Goal: Find contact information: Find contact information

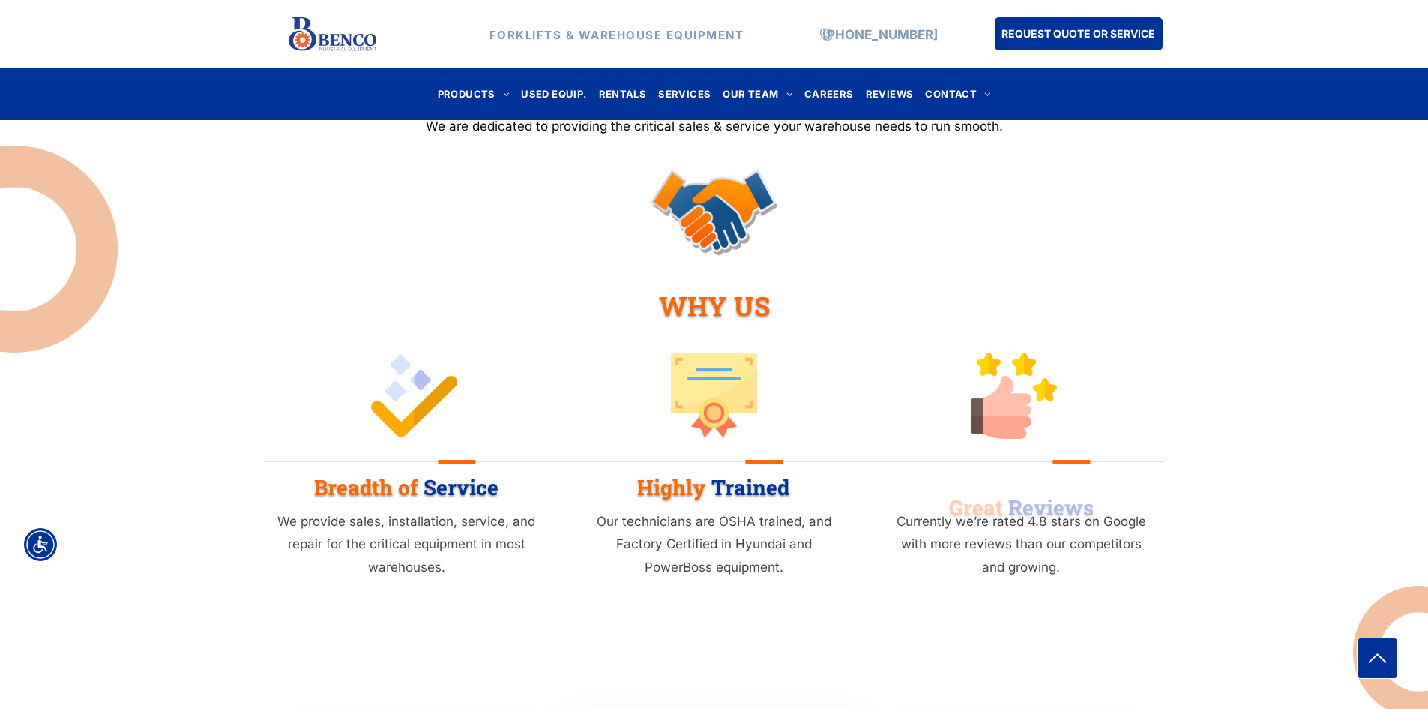
scroll to position [1425, 0]
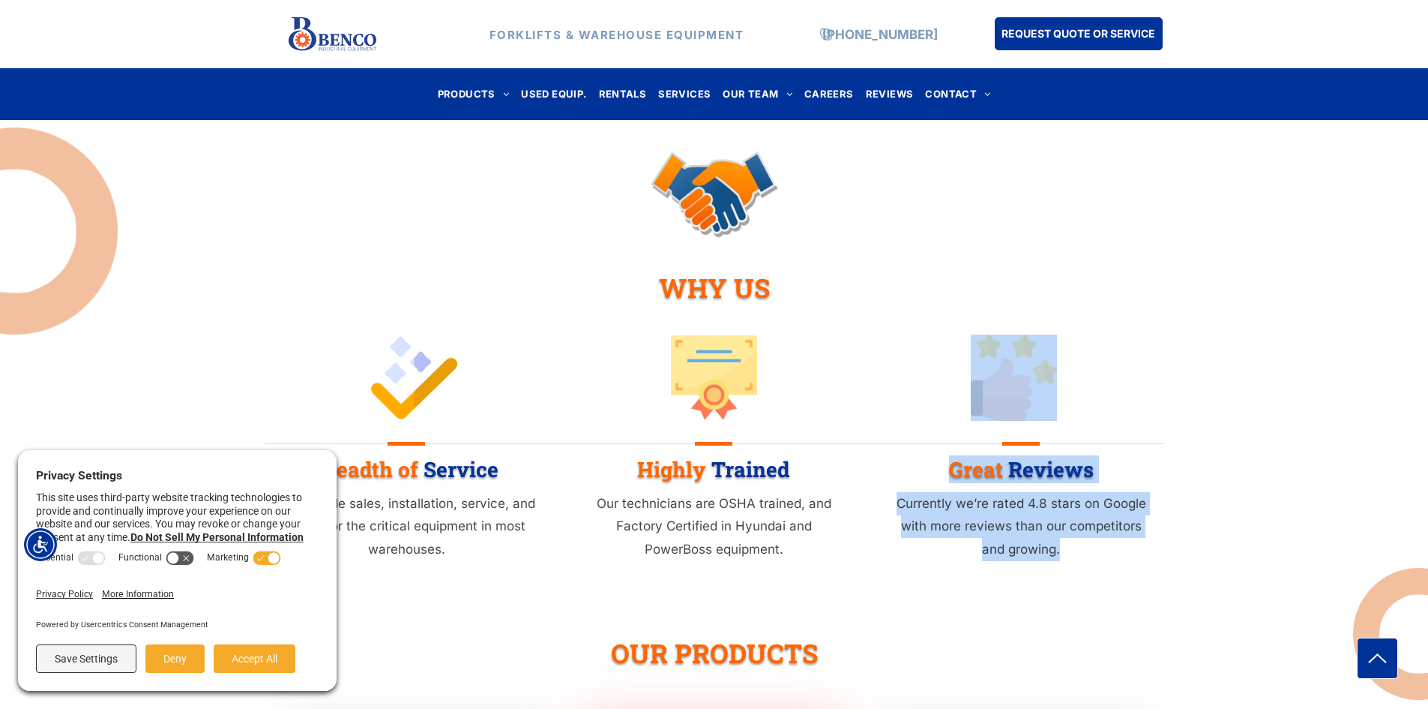
drag, startPoint x: 1425, startPoint y: 325, endPoint x: 1388, endPoint y: 505, distance: 182.9
click at [1388, 505] on div "Breadth of Service We provide sales, installation, service, and repair for the …" at bounding box center [714, 451] width 1428 height 234
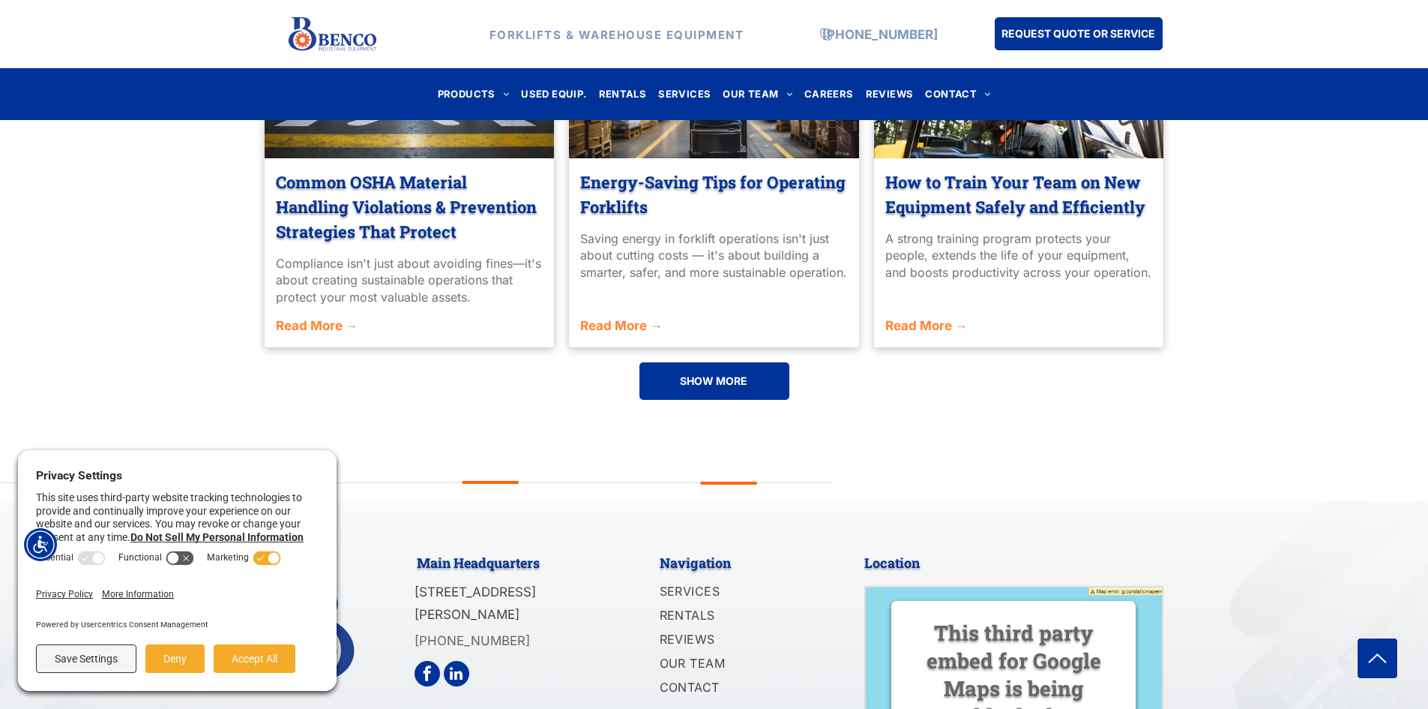
scroll to position [3573, 0]
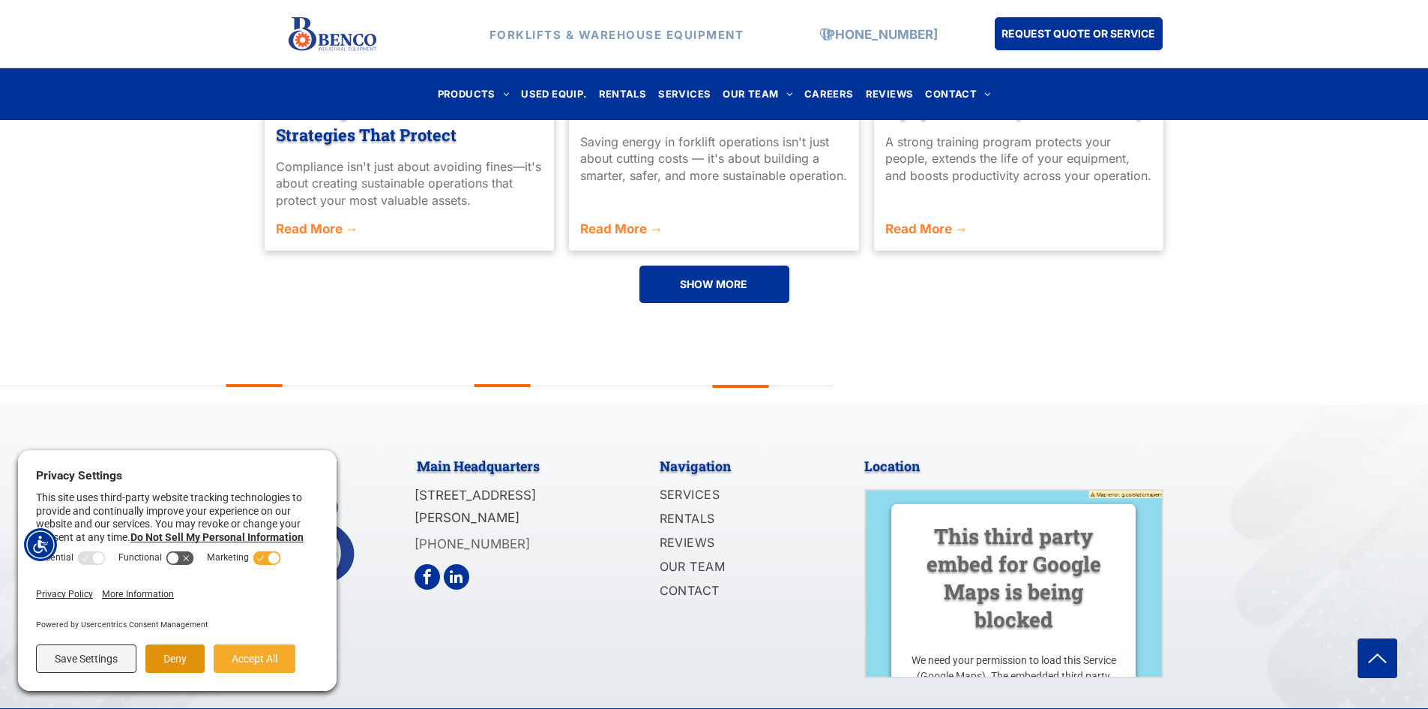
click at [187, 662] on button "Deny" at bounding box center [174, 658] width 59 height 28
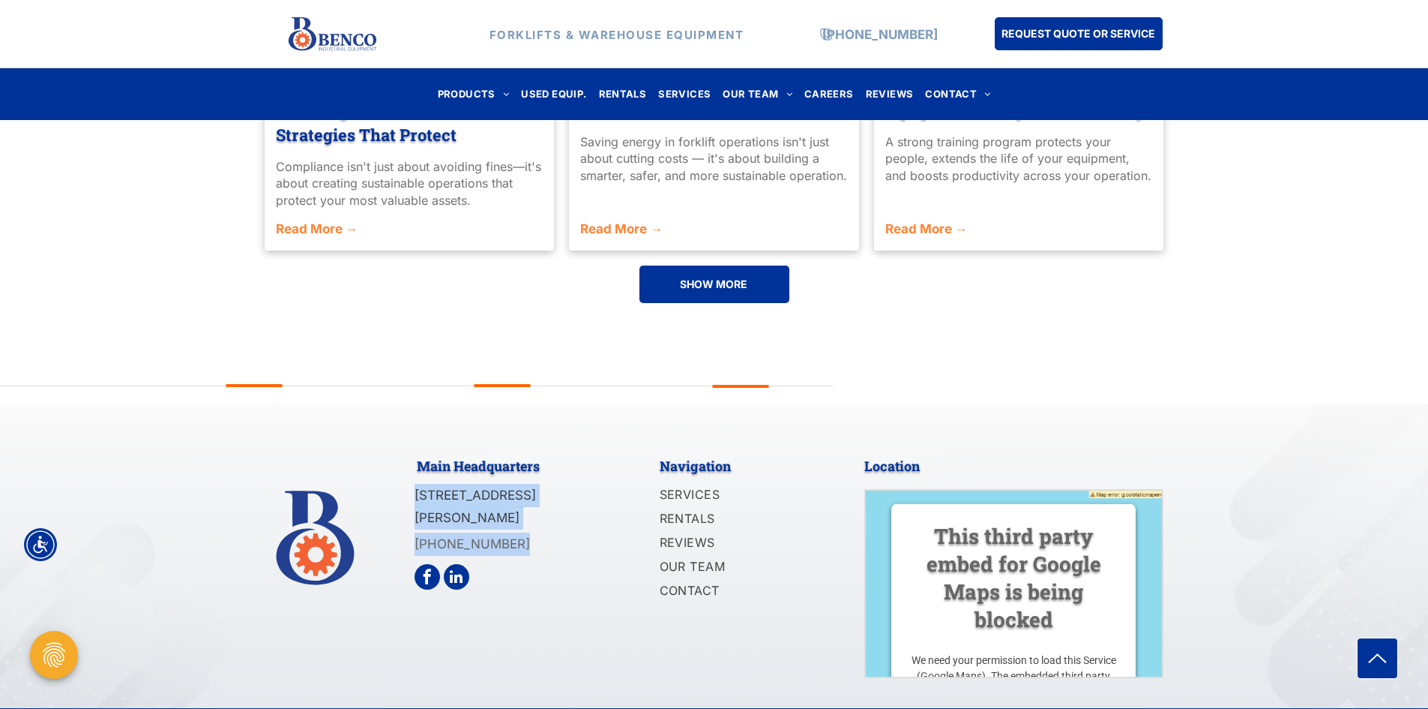
drag, startPoint x: 472, startPoint y: 498, endPoint x: 414, endPoint y: 462, distance: 68.7
click at [415, 462] on div "Main Headquarters [STREET_ADDRESS][PERSON_NAME] [PHONE_NUMBER]" at bounding box center [527, 563] width 225 height 229
copy div "[STREET_ADDRESS][PERSON_NAME] [PHONE_NUMBER]"
click at [523, 532] on p "[PHONE_NUMBER]" at bounding box center [508, 543] width 186 height 23
drag, startPoint x: 508, startPoint y: 511, endPoint x: 409, endPoint y: 504, distance: 99.2
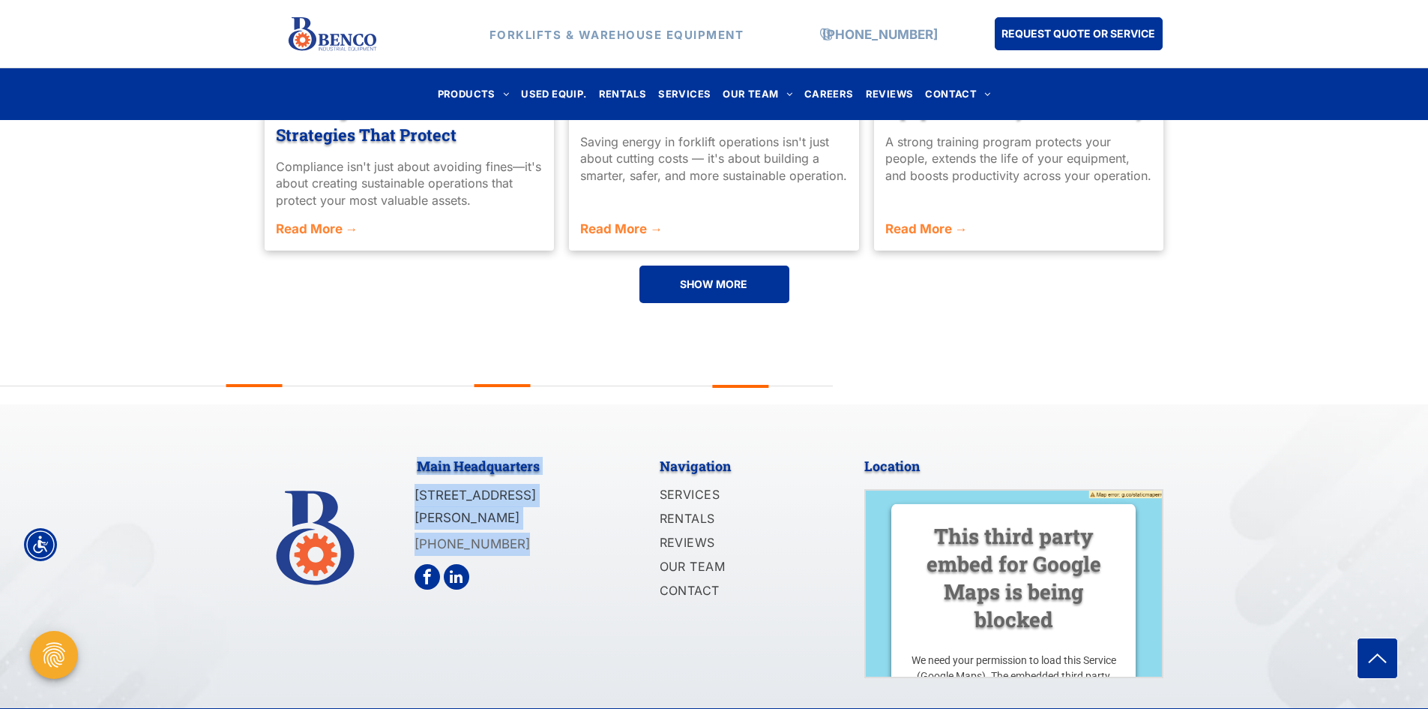
click at [409, 504] on div "Main Headquarters [STREET_ADDRESS][PERSON_NAME] [PHONE_NUMBER] Navigation SERVI…" at bounding box center [715, 563] width 900 height 229
click at [499, 536] on link "[PHONE_NUMBER]" at bounding box center [472, 543] width 115 height 15
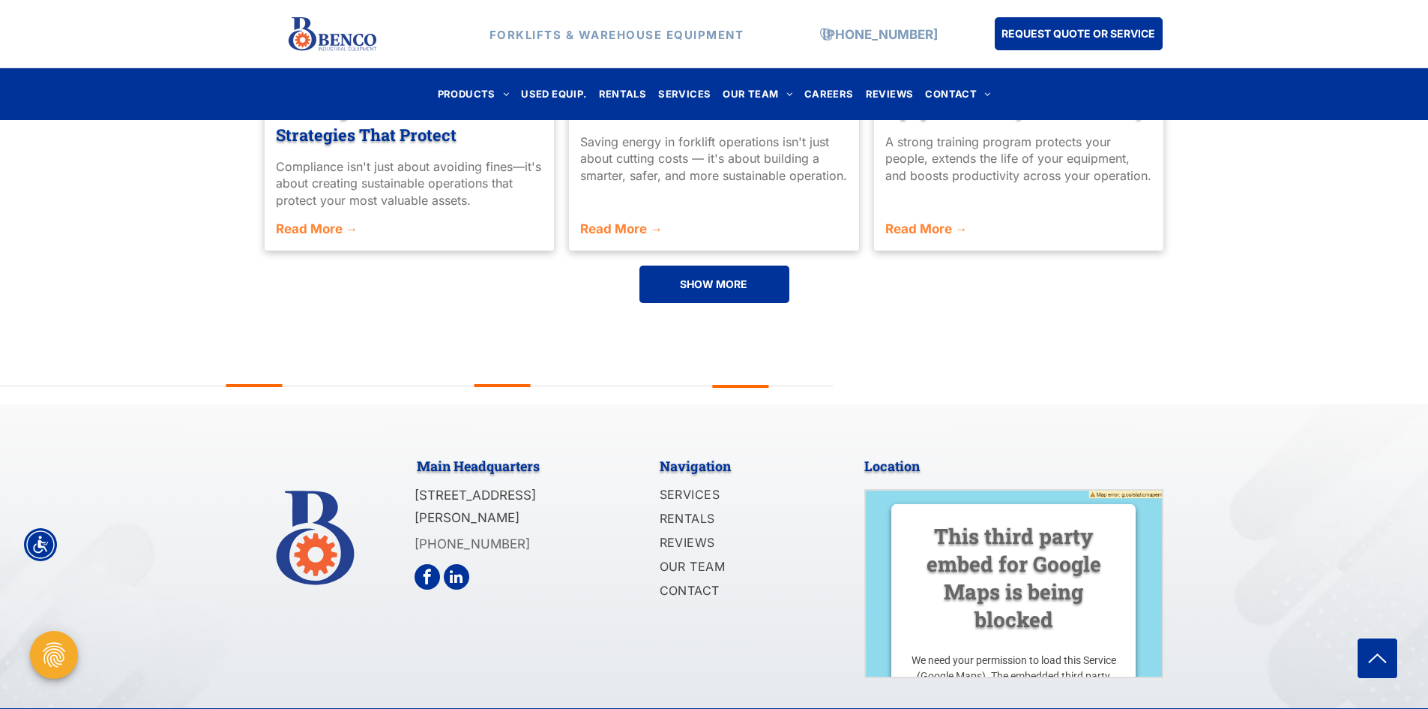
click at [515, 548] on div "Main Headquarters [STREET_ADDRESS][PERSON_NAME] [PHONE_NUMBER]" at bounding box center [527, 563] width 225 height 229
drag, startPoint x: 520, startPoint y: 505, endPoint x: 416, endPoint y: 509, distance: 103.5
click at [416, 532] on p "[PHONE_NUMBER]" at bounding box center [508, 543] width 186 height 23
copy link "[PHONE_NUMBER]"
